Goal: Task Accomplishment & Management: Complete application form

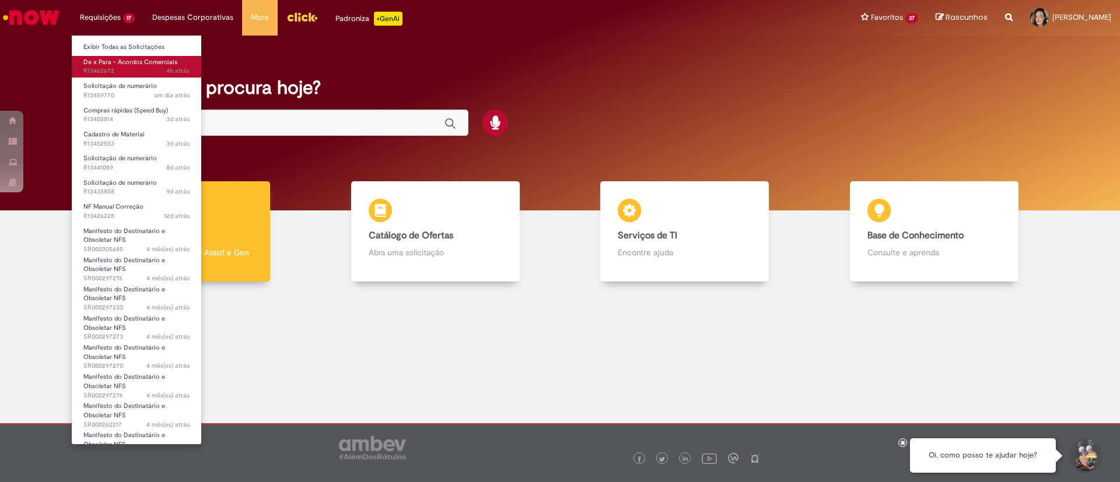
click at [127, 60] on span "De x Para - Acordos Comerciais" at bounding box center [130, 62] width 94 height 9
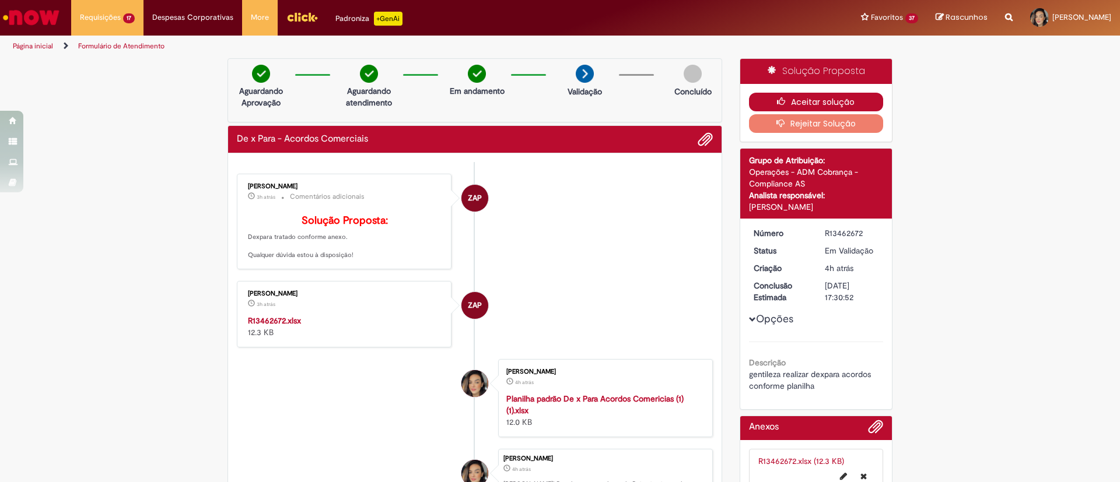
drag, startPoint x: 0, startPoint y: 6, endPoint x: 785, endPoint y: 104, distance: 791.3
click at [785, 104] on button "Aceitar solução" at bounding box center [816, 102] width 135 height 19
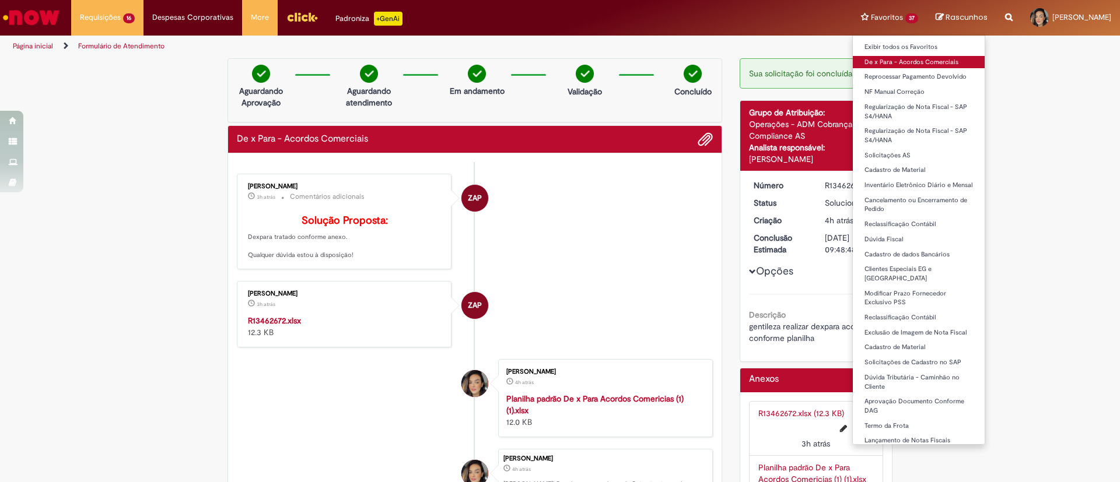
click at [853, 62] on link "De x Para - Acordos Comerciais" at bounding box center [919, 62] width 132 height 13
click at [853, 60] on link "De x Para - Acordos Comerciais" at bounding box center [919, 62] width 132 height 13
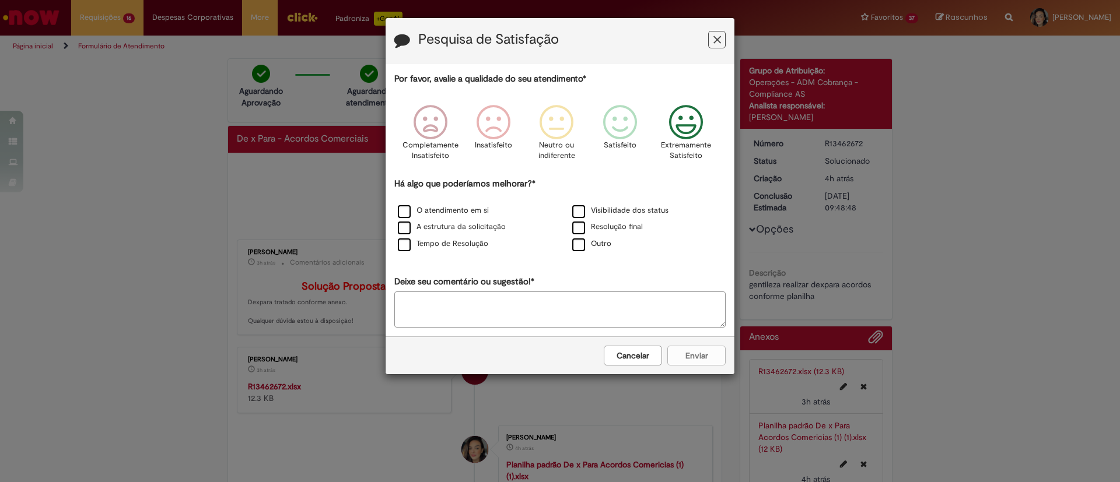
click at [690, 118] on icon "Feedback" at bounding box center [686, 122] width 44 height 35
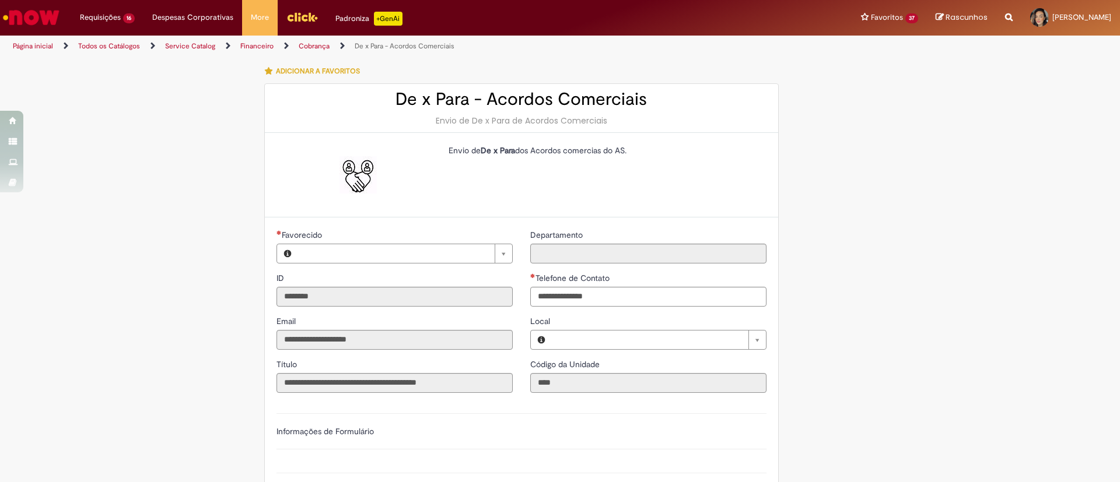
type input "**********"
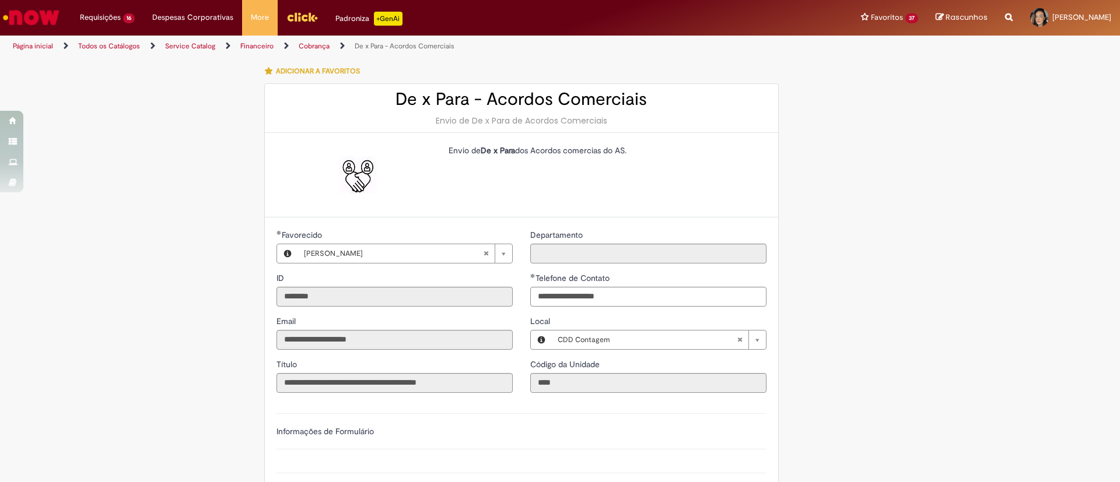
type input "**********"
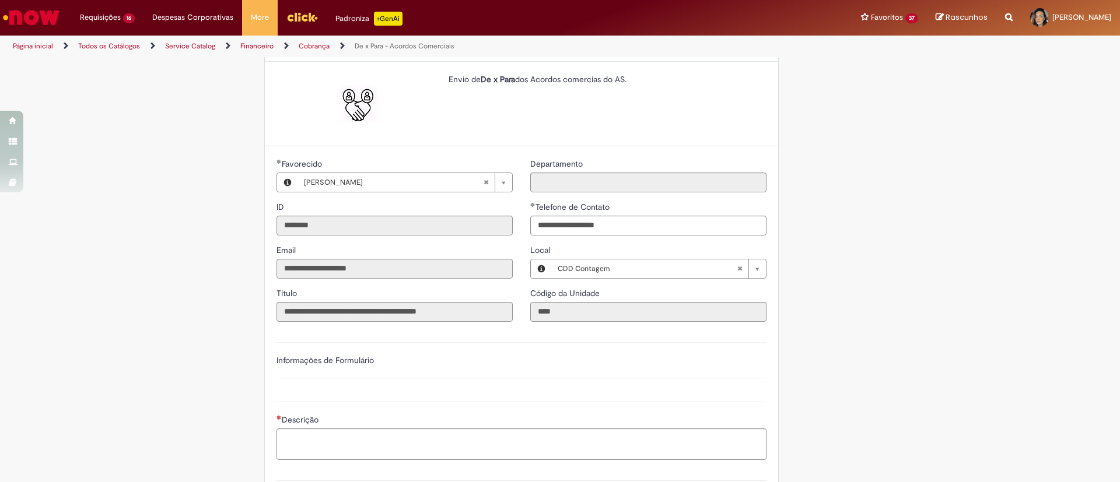
scroll to position [175, 0]
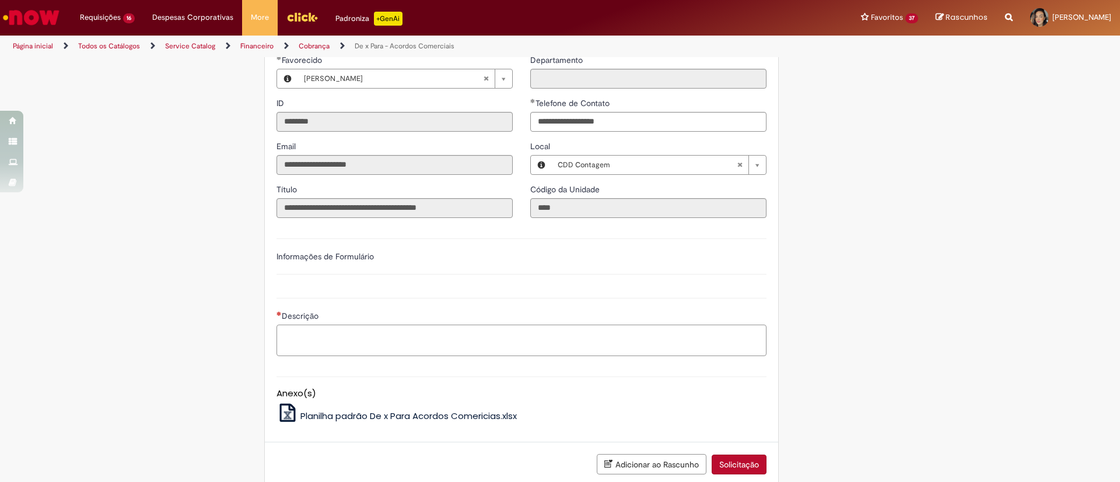
click at [321, 326] on textarea "Descrição" at bounding box center [522, 341] width 490 height 32
click at [408, 342] on textarea "**********" at bounding box center [522, 341] width 490 height 32
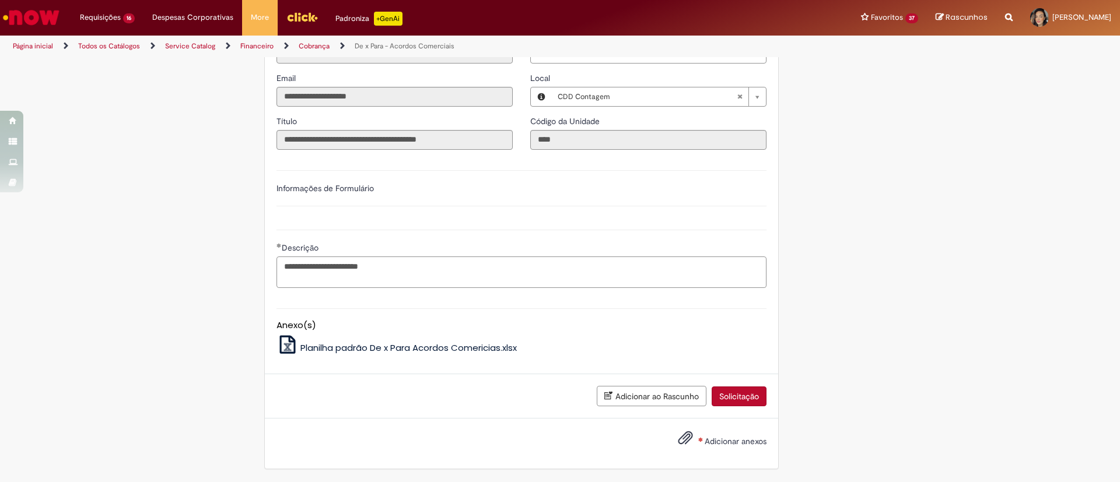
type textarea "**********"
click at [720, 445] on span "Adicionar anexos" at bounding box center [736, 441] width 62 height 11
click at [0, 0] on input "Adicionar anexos" at bounding box center [0, 0] width 0 height 0
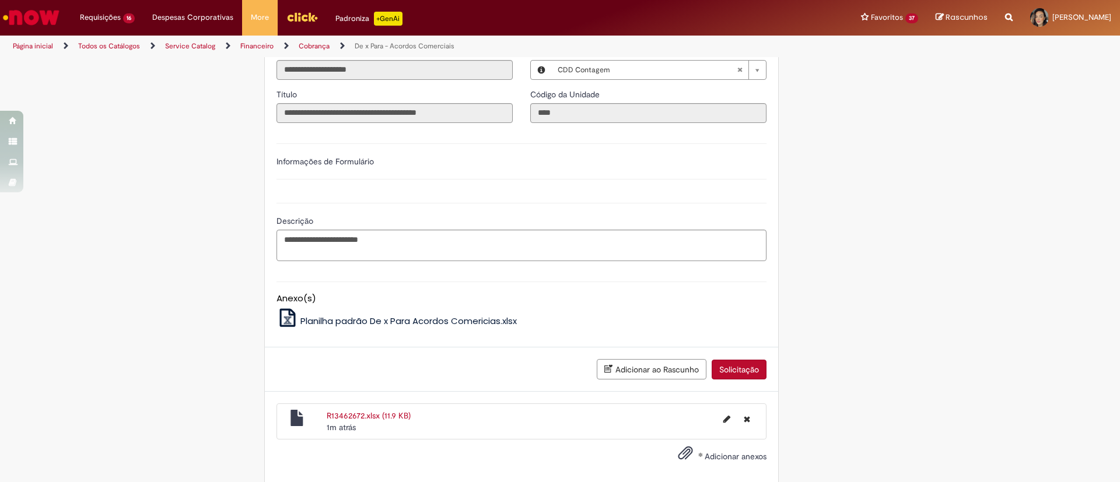
scroll to position [285, 0]
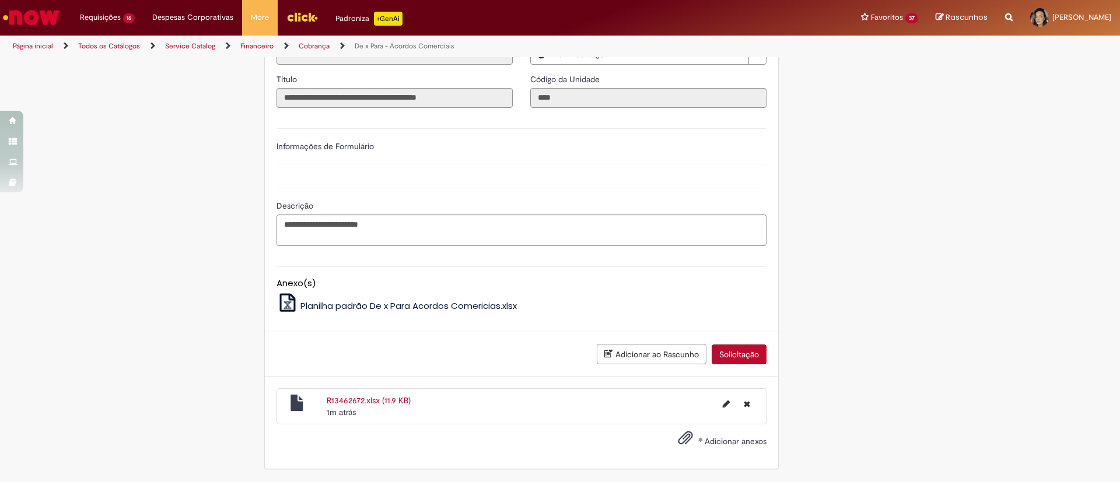
click at [755, 440] on span "Adicionar anexos" at bounding box center [736, 441] width 62 height 11
click at [0, 0] on input "Adicionar anexos" at bounding box center [0, 0] width 0 height 0
click at [705, 442] on span "Adicionar anexos" at bounding box center [736, 441] width 62 height 11
click at [0, 0] on input "Adicionar anexos" at bounding box center [0, 0] width 0 height 0
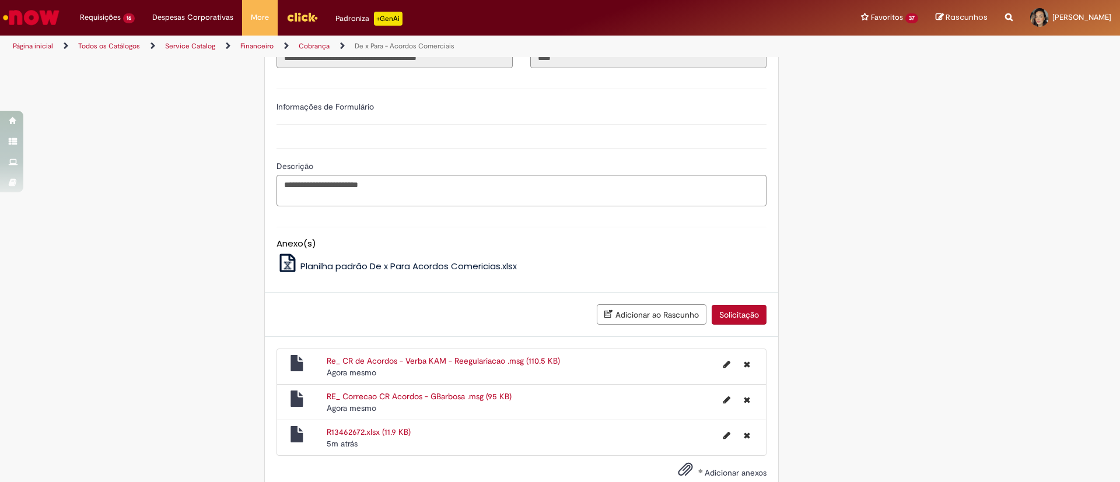
scroll to position [356, 0]
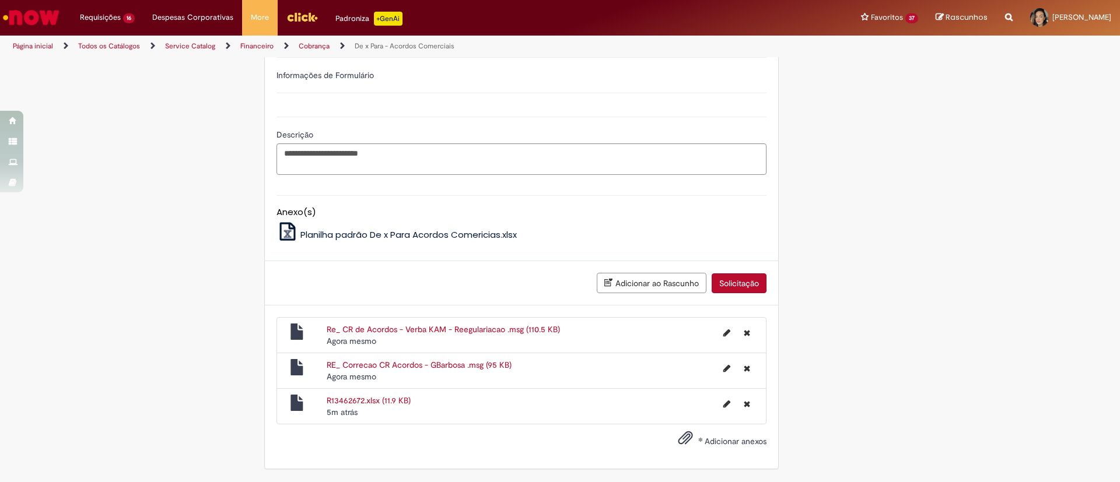
click at [328, 399] on link "R13462672.xlsx (11.9 KB)" at bounding box center [369, 401] width 84 height 11
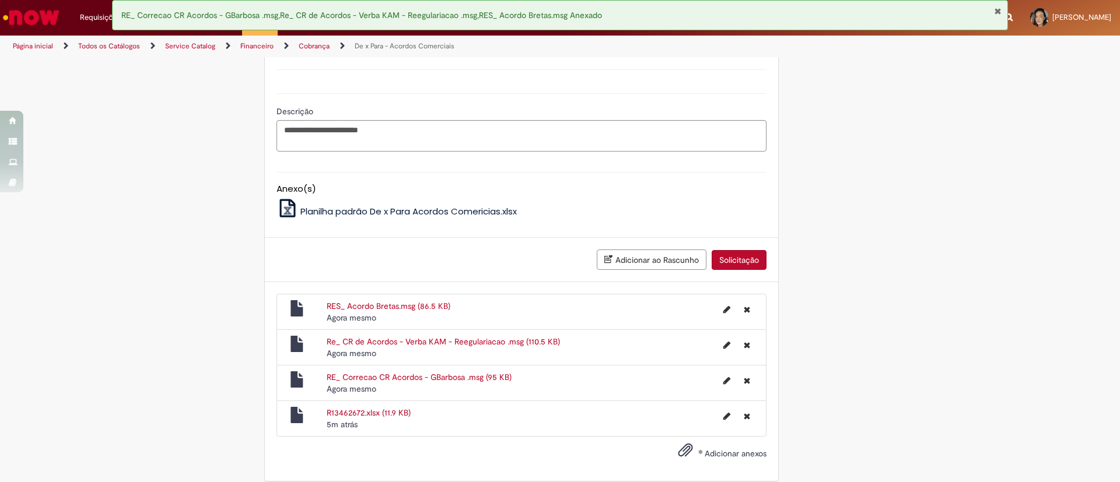
scroll to position [392, 0]
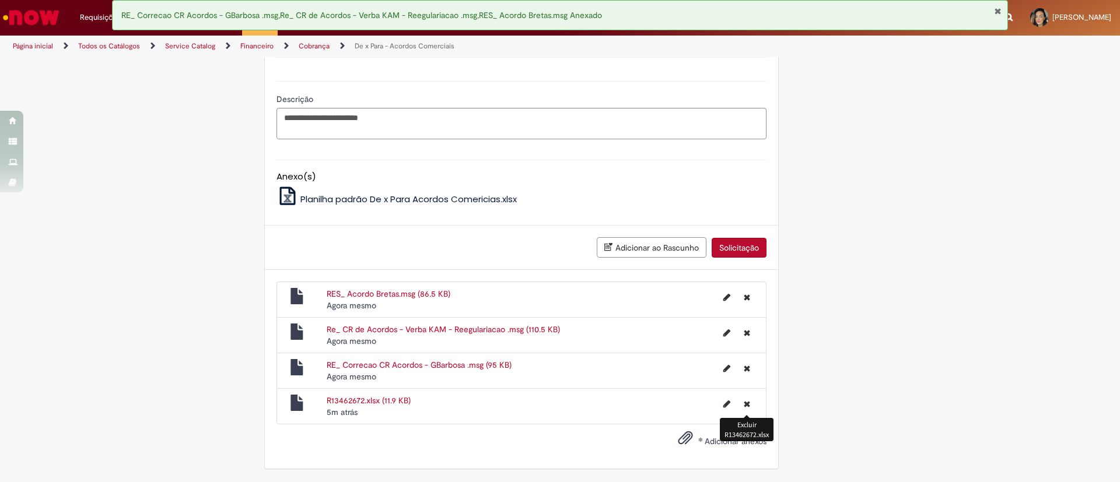
click at [744, 401] on icon "Excluir R13462672.xlsx" at bounding box center [747, 404] width 6 height 8
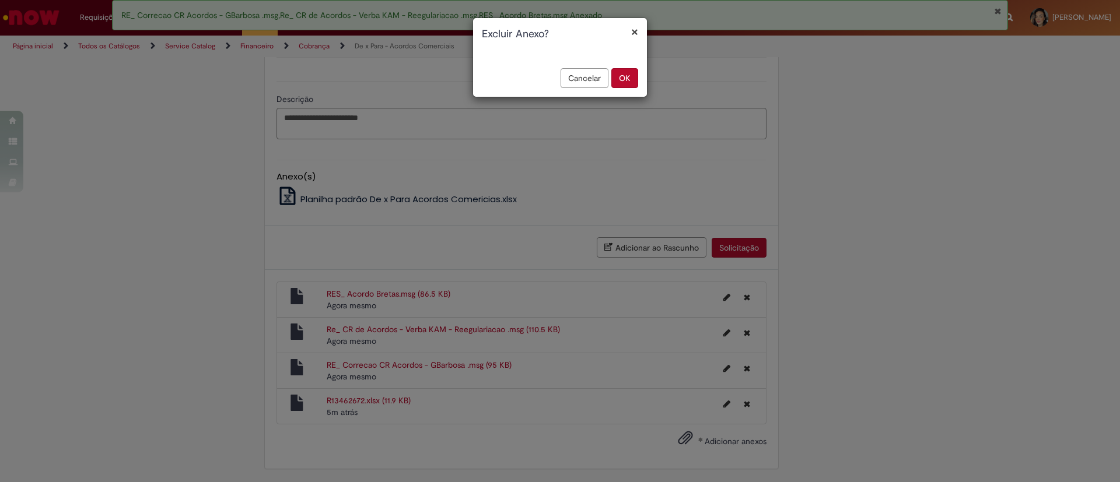
click at [626, 70] on button "OK" at bounding box center [624, 78] width 27 height 20
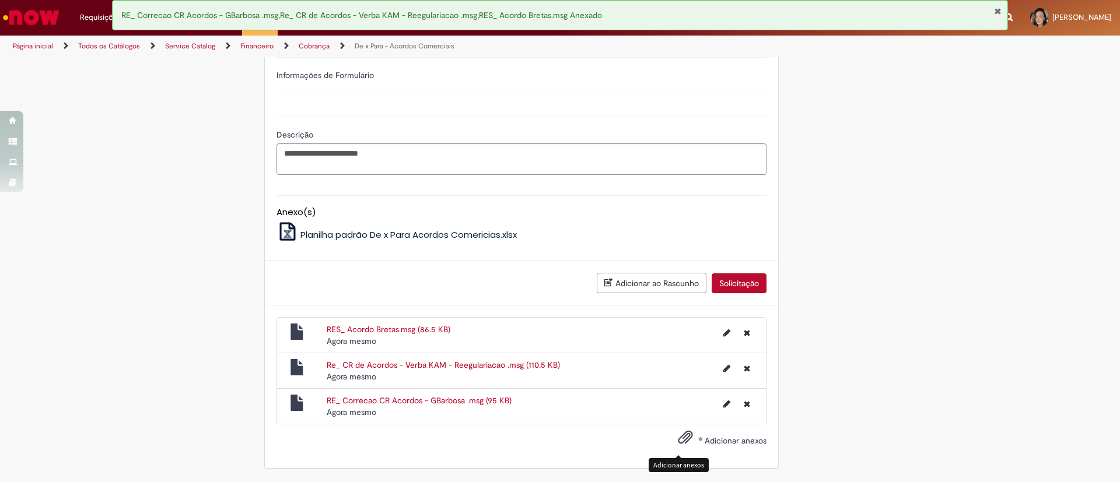
scroll to position [356, 0]
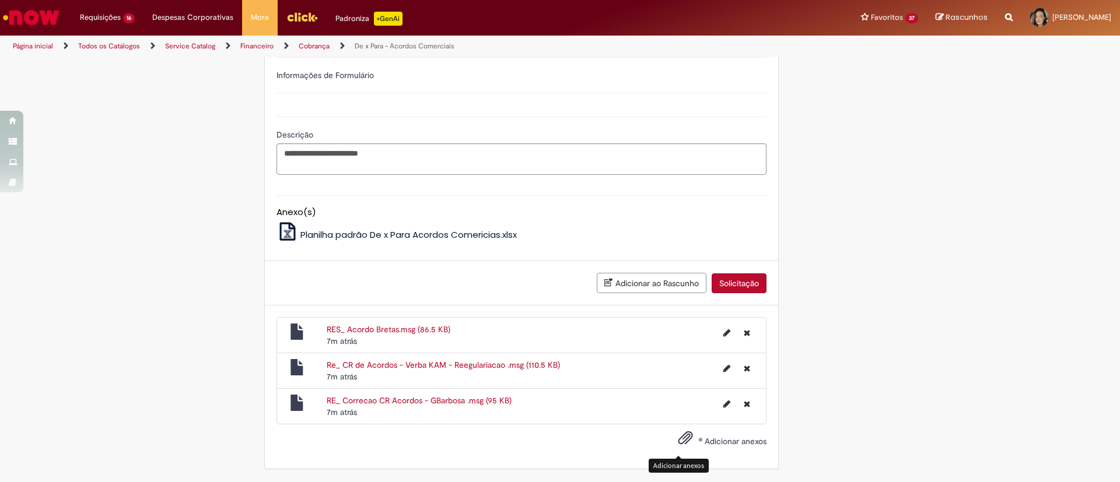
click at [379, 331] on link "RES_ Acordo Bretas.msg (86.5 KB)" at bounding box center [389, 329] width 124 height 11
click at [356, 367] on link "Re_ CR de Acordos - Verba KAM - Reegulariacao .msg (110.5 KB)" at bounding box center [443, 365] width 233 height 11
click at [425, 399] on link "RE_ Correcao CR Acordos - GBarbosa .msg (95 KB)" at bounding box center [419, 401] width 185 height 11
click at [744, 403] on icon "Excluir RE_ Correcao CR Acordos - GBarbosa .msg" at bounding box center [747, 404] width 6 height 8
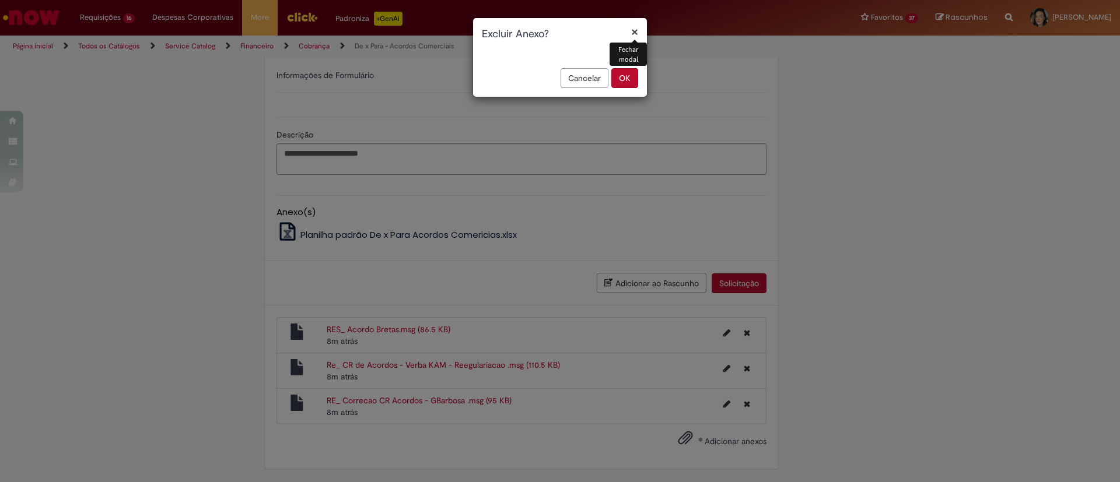
click at [629, 83] on button "OK" at bounding box center [624, 78] width 27 height 20
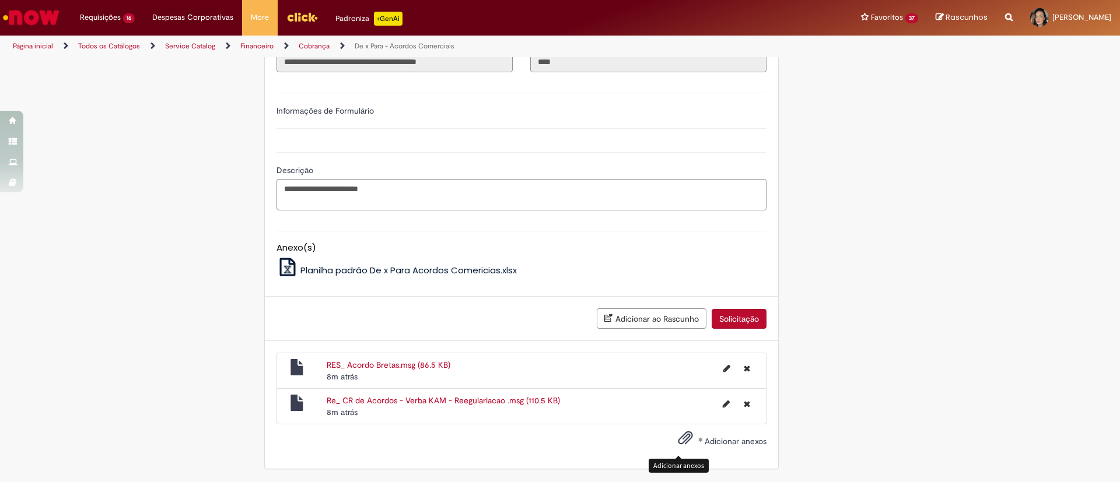
click at [678, 444] on span "Adicionar anexos" at bounding box center [685, 439] width 14 height 14
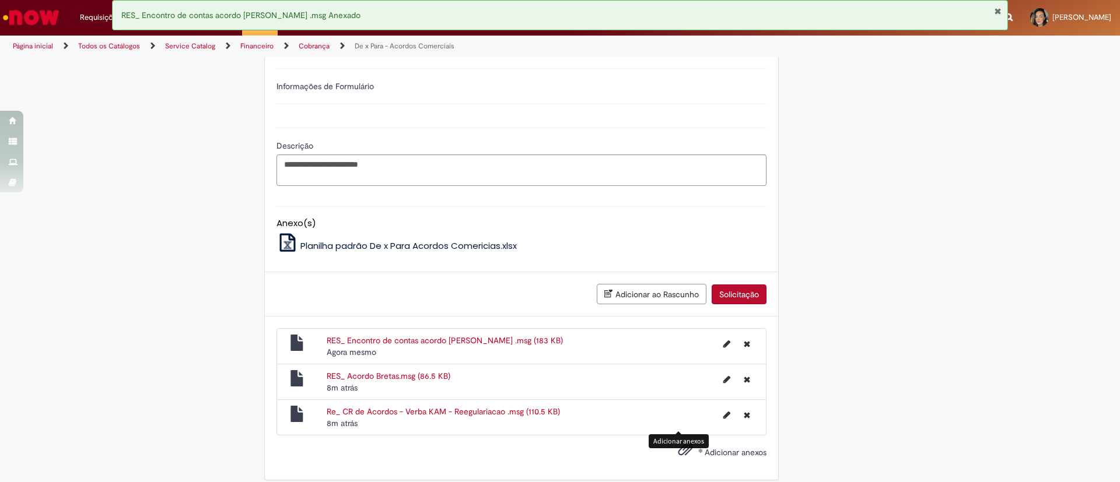
scroll to position [356, 0]
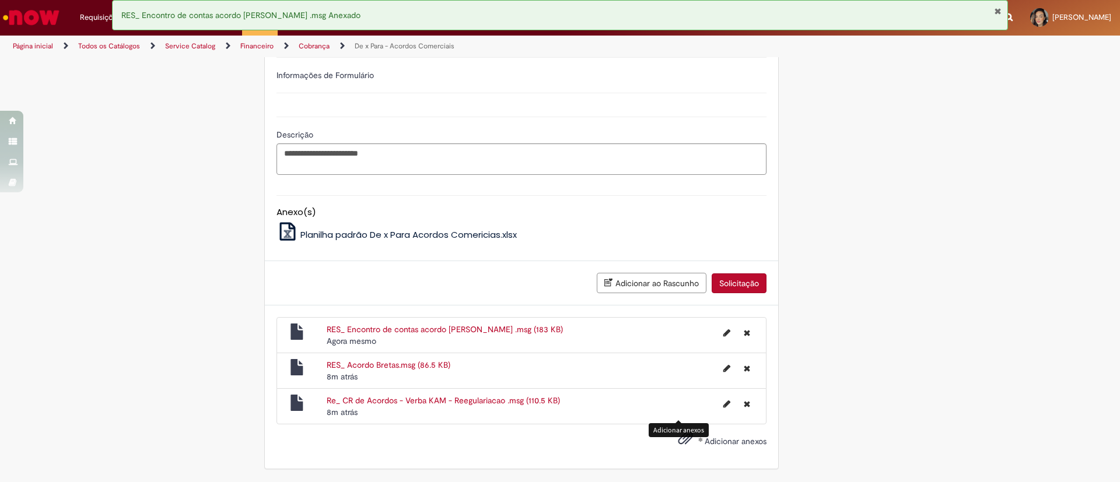
click at [677, 450] on button "Adicionar anexos" at bounding box center [685, 441] width 21 height 27
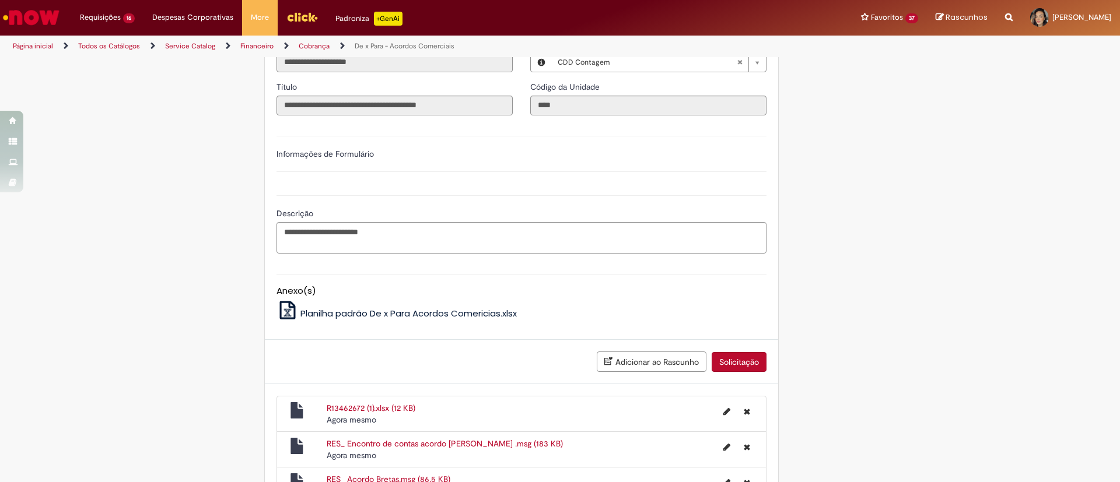
scroll to position [305, 0]
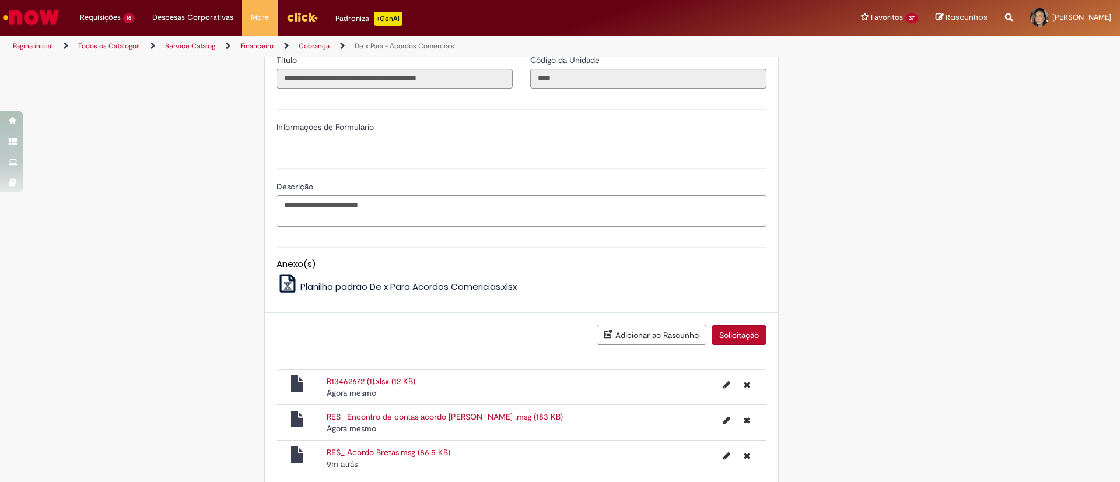
click at [385, 204] on textarea "**********" at bounding box center [522, 211] width 490 height 32
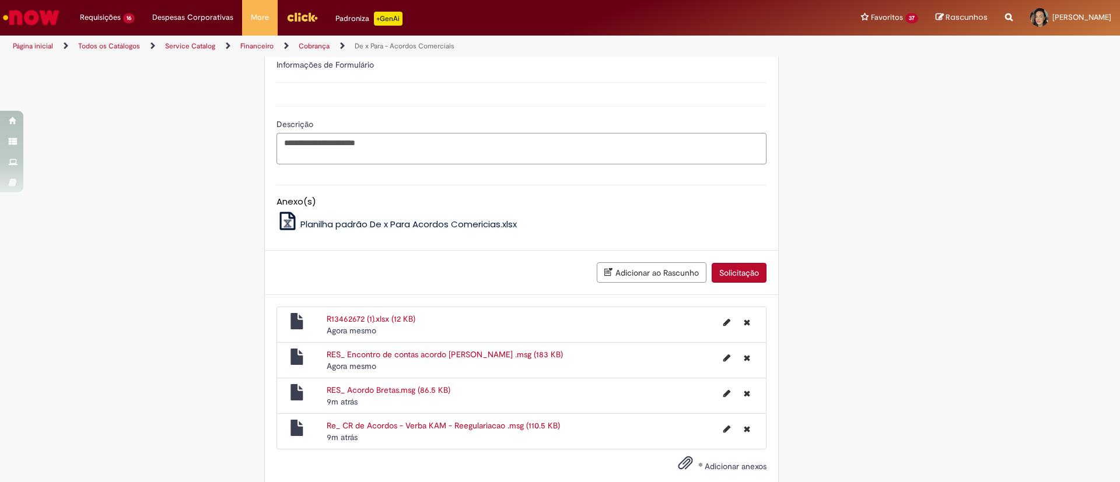
scroll to position [392, 0]
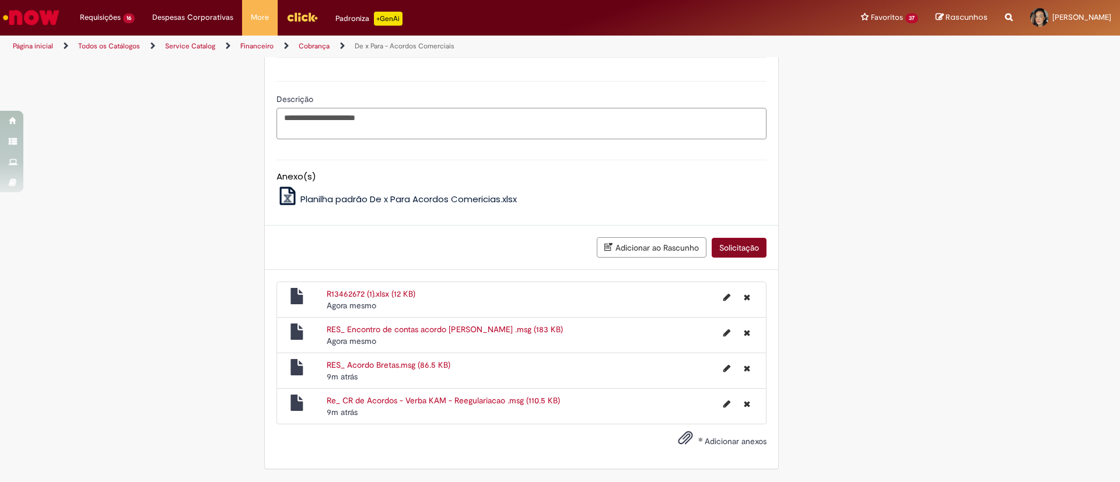
type textarea "**********"
click at [725, 242] on button "Solicitação" at bounding box center [739, 248] width 55 height 20
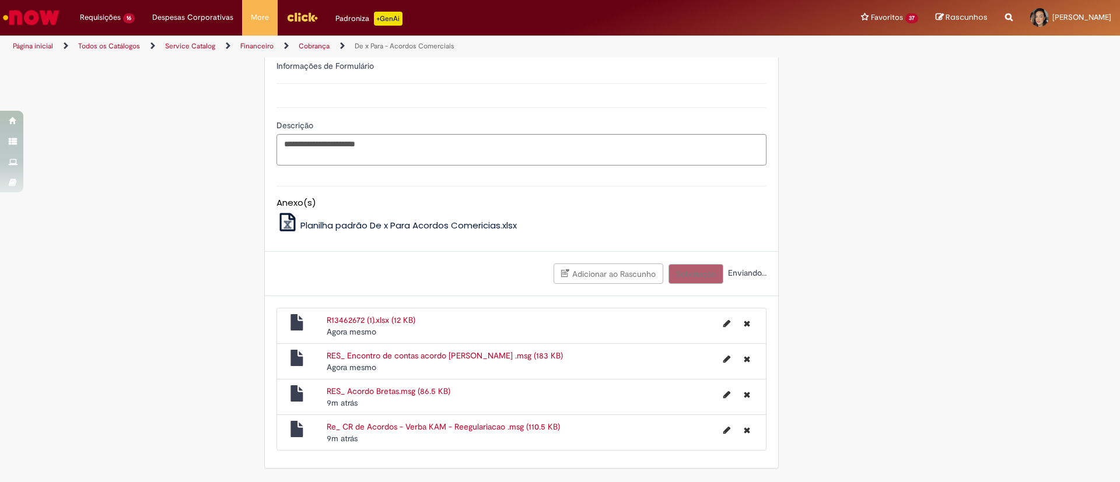
scroll to position [366, 0]
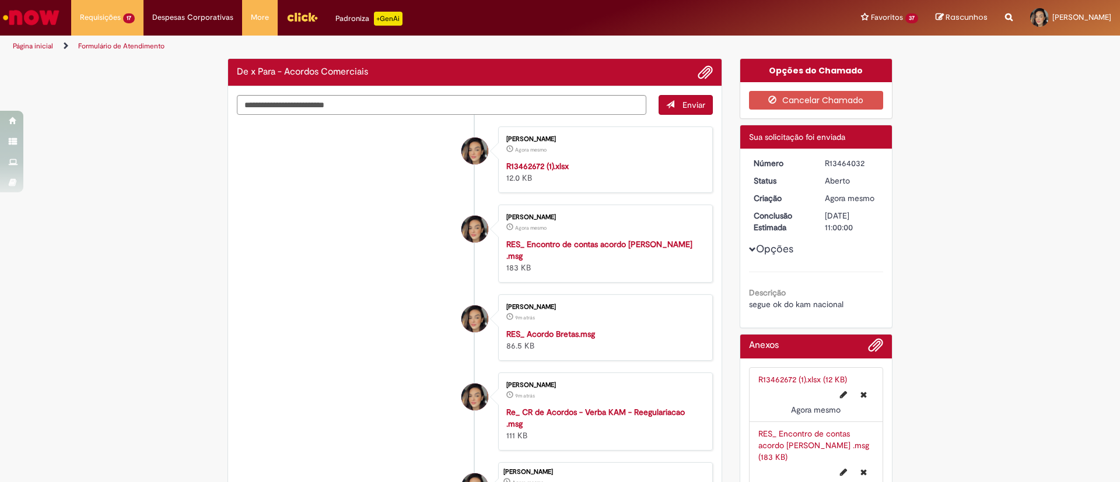
click at [826, 163] on div "R13464032" at bounding box center [852, 164] width 54 height 12
click at [827, 163] on div "R13464032" at bounding box center [852, 164] width 54 height 12
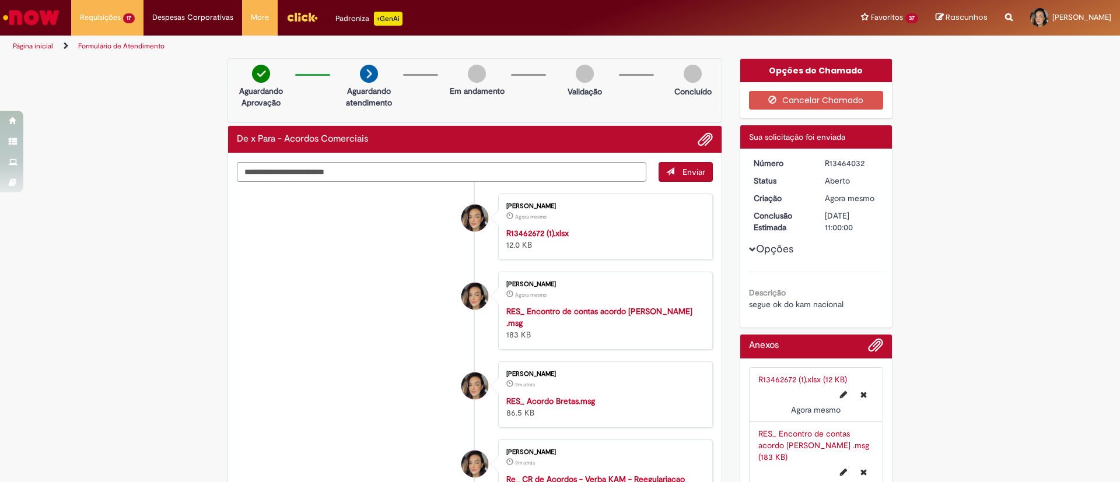
copy div "R13464032"
click at [831, 160] on div "R13464032" at bounding box center [852, 164] width 54 height 12
click at [832, 159] on div "R13464032" at bounding box center [852, 164] width 54 height 12
